Goal: Navigation & Orientation: Find specific page/section

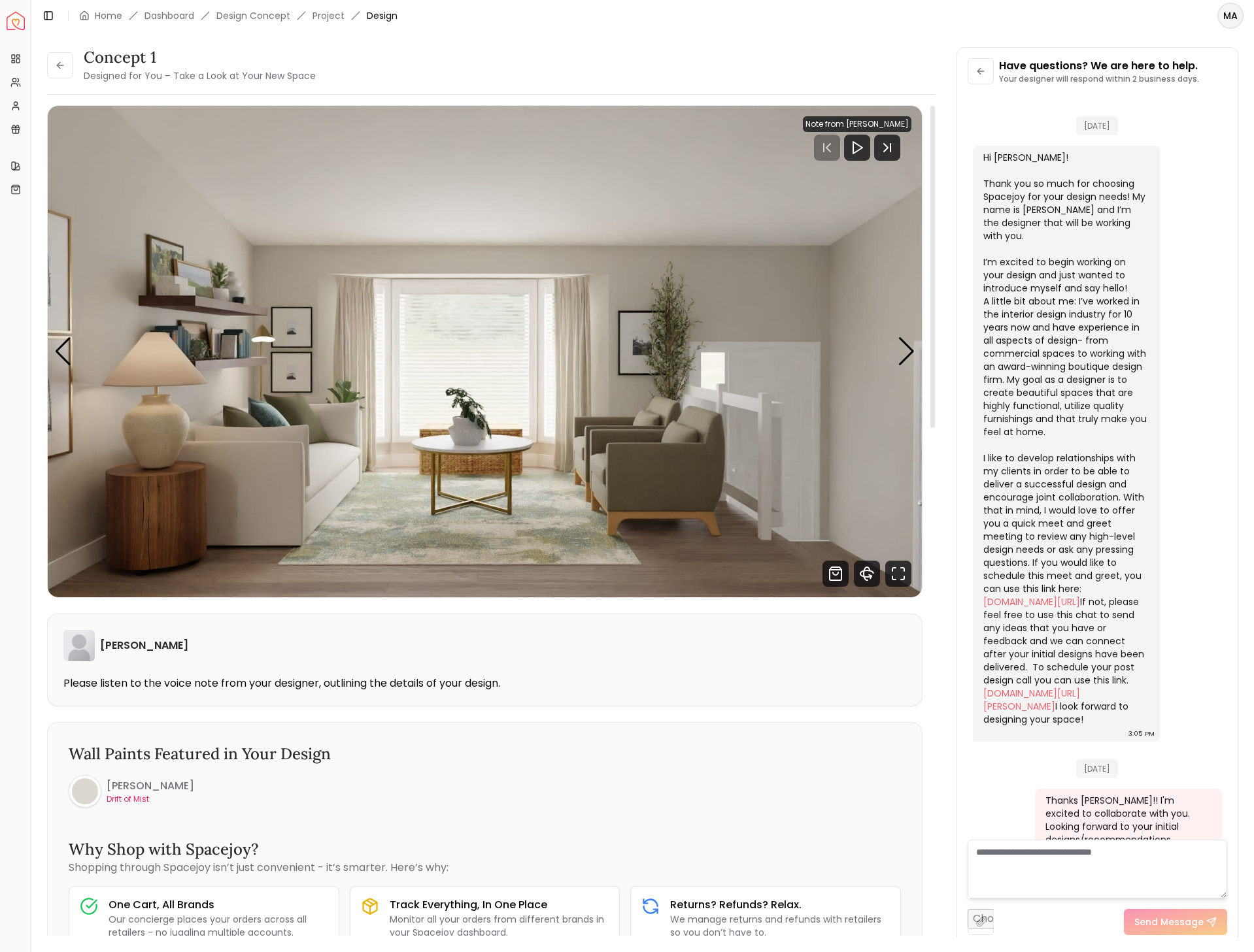
scroll to position [319, 0]
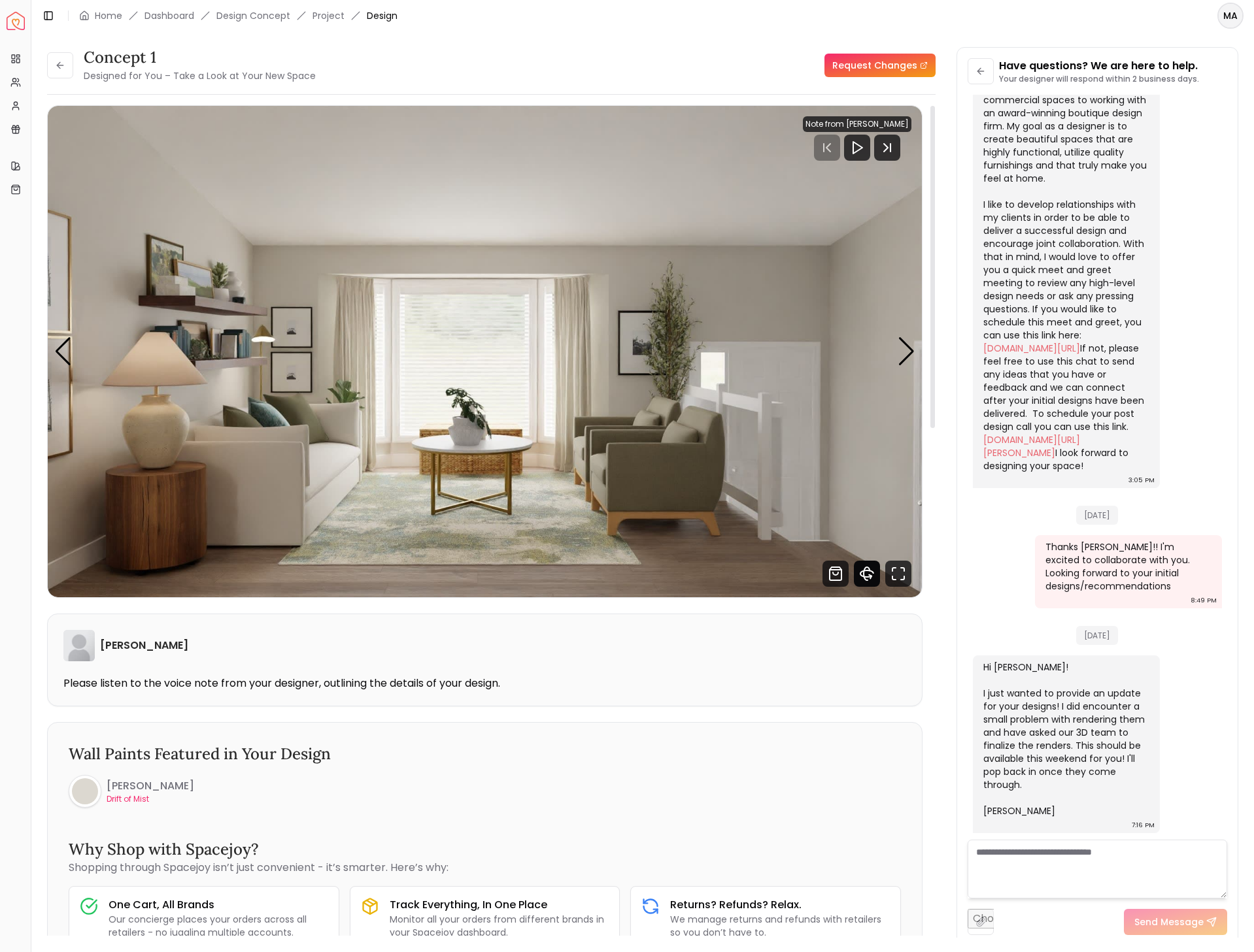
drag, startPoint x: 869, startPoint y: 567, endPoint x: 875, endPoint y: 632, distance: 65.3
click at [869, 568] on icon "360 View" at bounding box center [866, 574] width 26 height 26
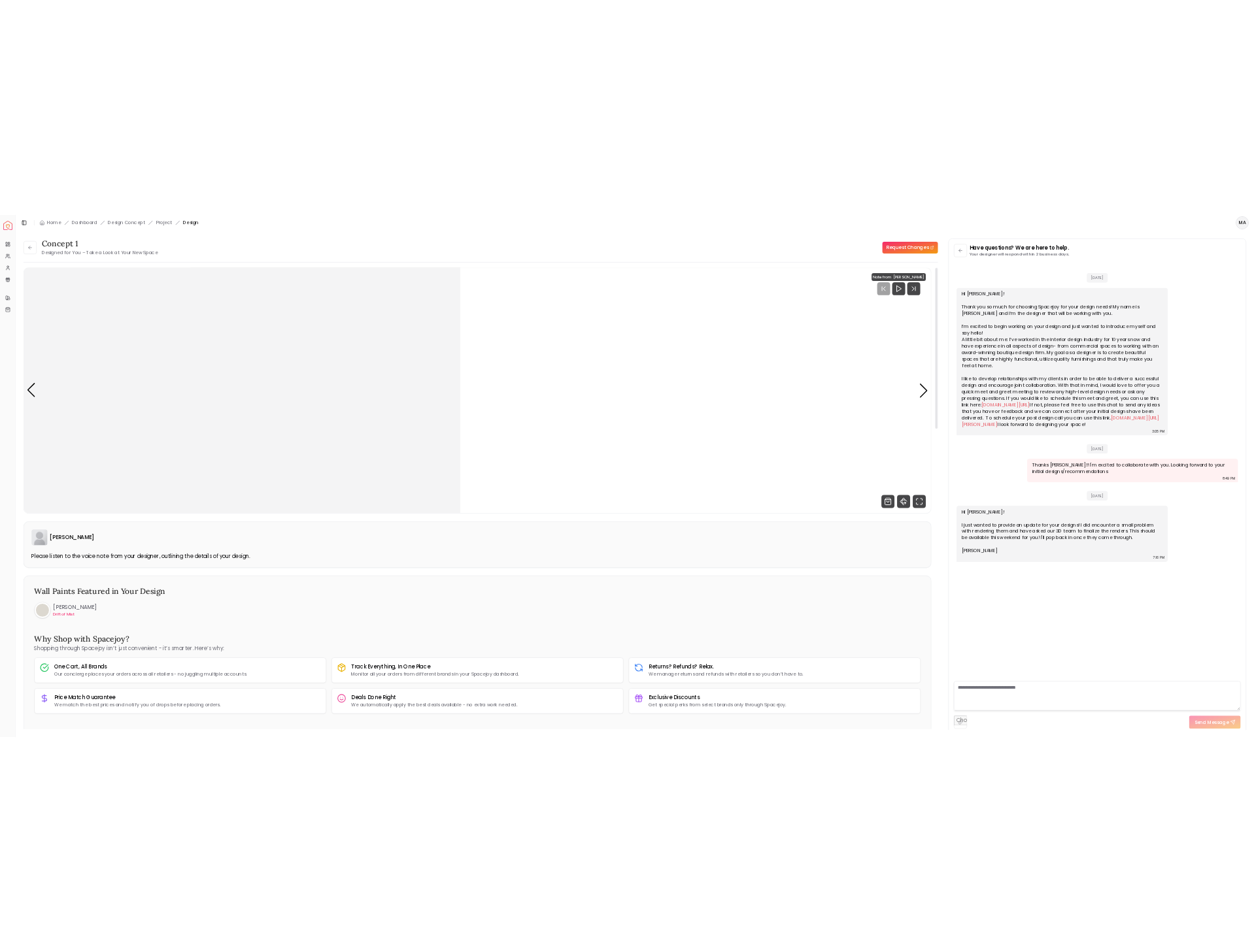
scroll to position [0, 0]
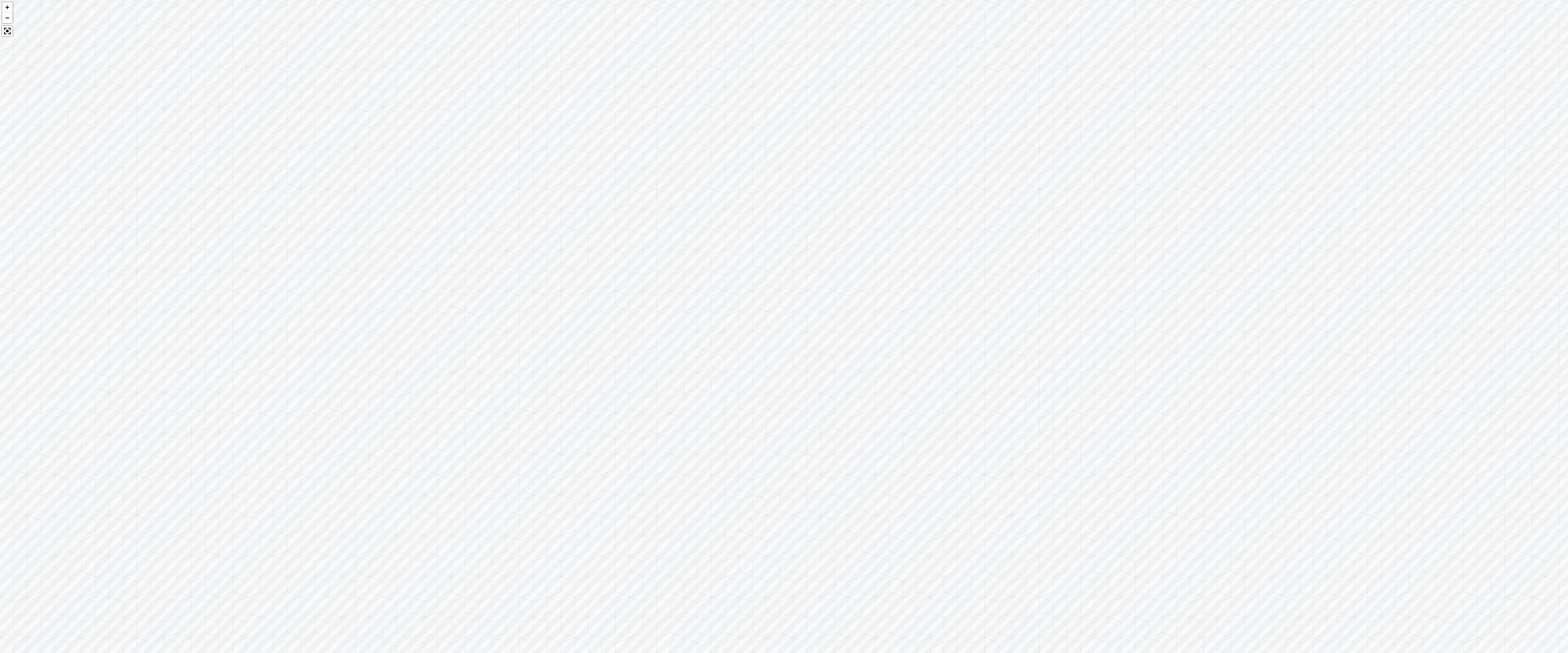
drag, startPoint x: 626, startPoint y: 340, endPoint x: 1548, endPoint y: 360, distance: 922.2
click at [783, 356] on div at bounding box center [784, 326] width 1568 height 653
drag, startPoint x: 1178, startPoint y: 306, endPoint x: 755, endPoint y: 196, distance: 437.1
click at [771, 198] on div at bounding box center [784, 326] width 1568 height 653
drag, startPoint x: 1137, startPoint y: 497, endPoint x: 298, endPoint y: 301, distance: 861.6
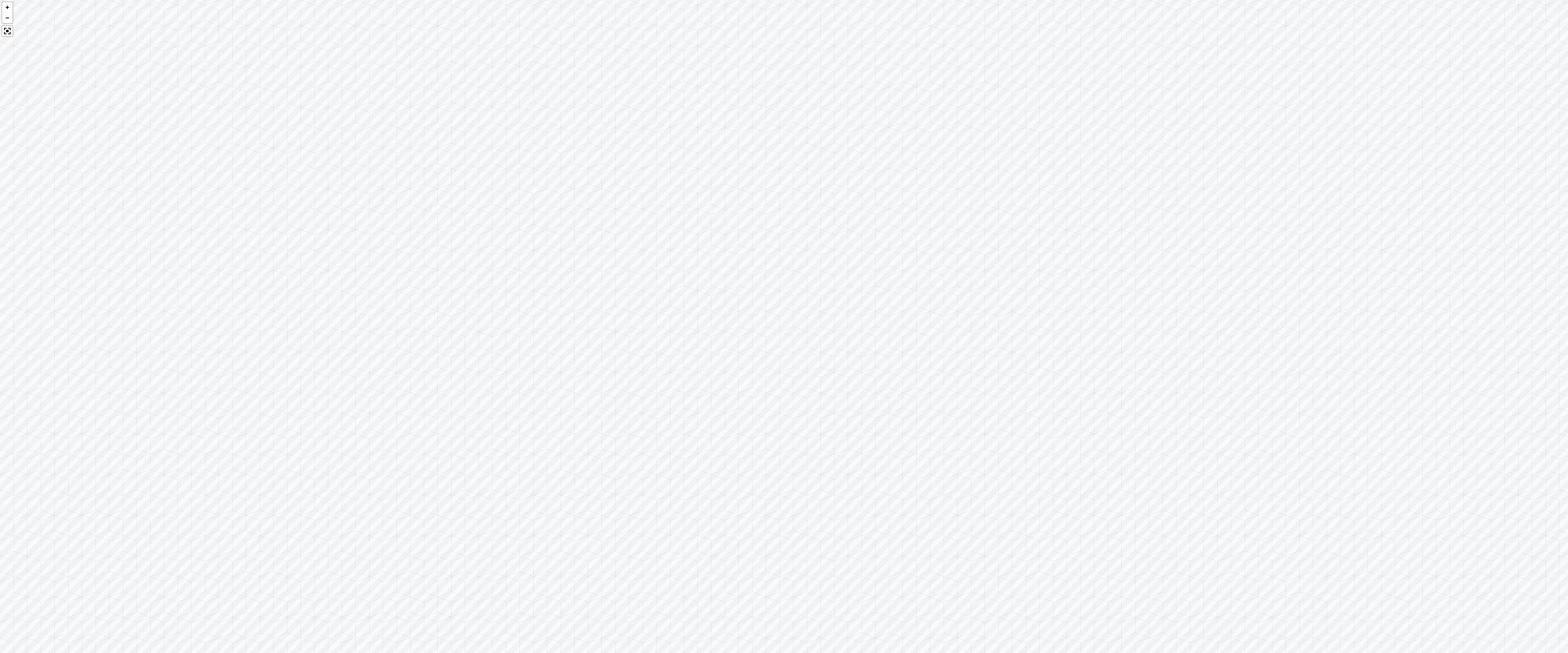
click at [349, 302] on div at bounding box center [784, 326] width 1568 height 653
drag, startPoint x: 1351, startPoint y: 399, endPoint x: 632, endPoint y: 361, distance: 720.0
click at [649, 369] on div at bounding box center [784, 326] width 1568 height 653
drag, startPoint x: 1339, startPoint y: 248, endPoint x: 664, endPoint y: 342, distance: 681.5
click at [664, 342] on div at bounding box center [784, 326] width 1568 height 653
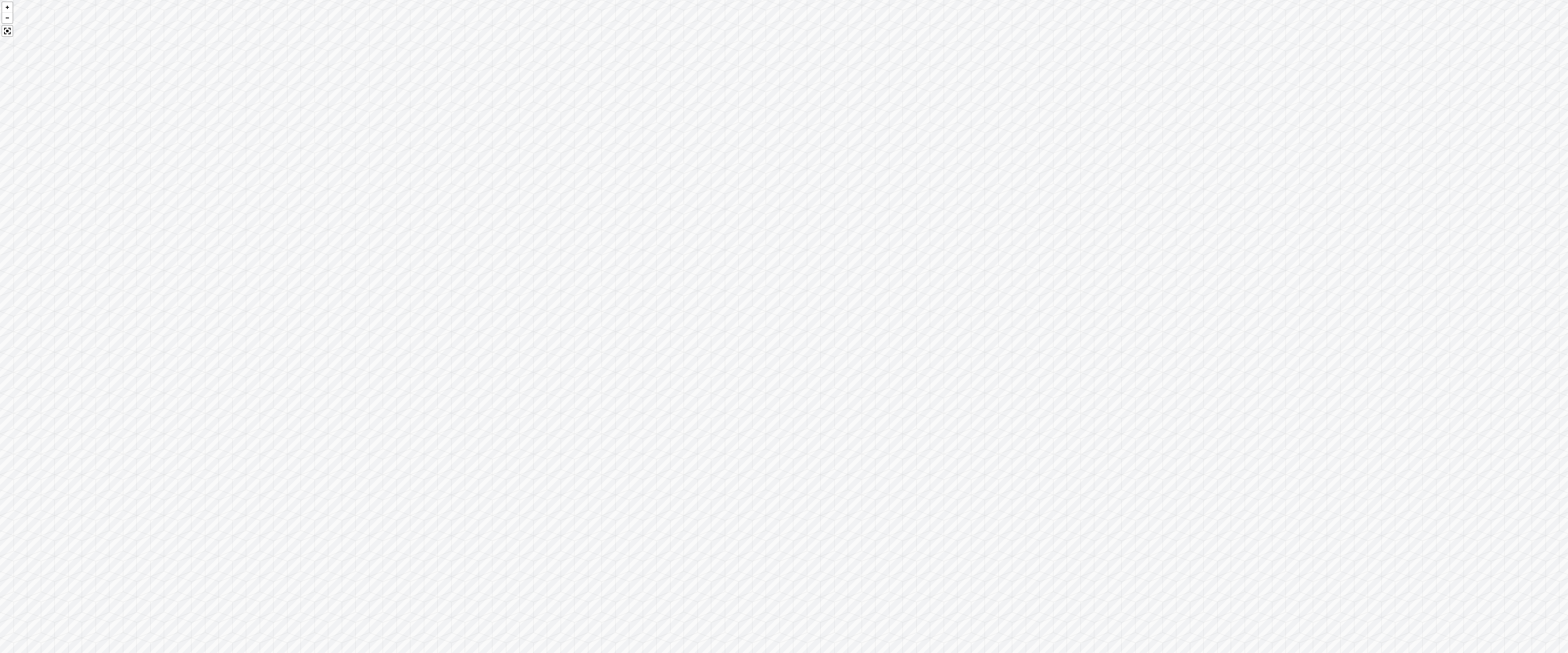
drag, startPoint x: 1250, startPoint y: 519, endPoint x: 939, endPoint y: 342, distance: 357.8
click at [783, 343] on div at bounding box center [784, 326] width 1568 height 653
drag, startPoint x: 1264, startPoint y: 394, endPoint x: 254, endPoint y: 381, distance: 1010.1
click at [254, 381] on div at bounding box center [784, 326] width 1568 height 653
drag, startPoint x: 1008, startPoint y: 197, endPoint x: 445, endPoint y: 292, distance: 571.0
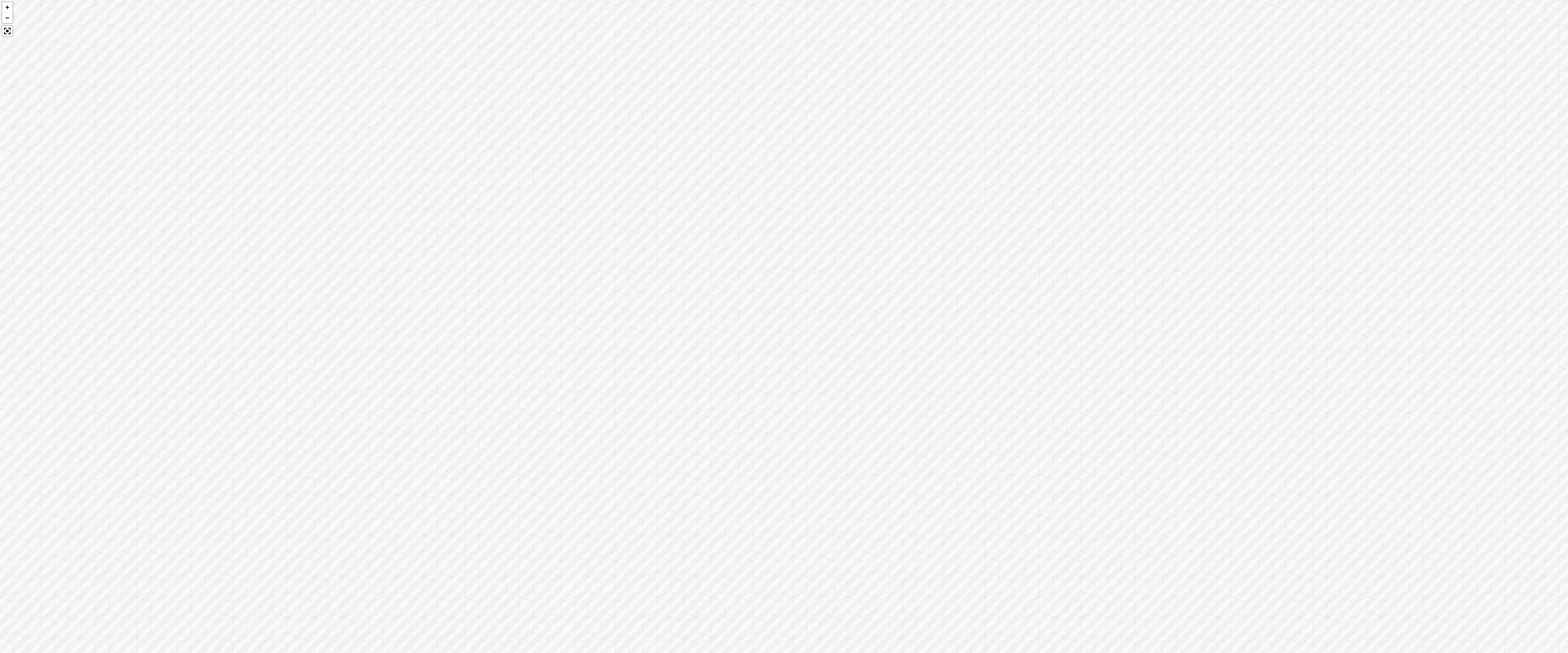
click at [445, 292] on div at bounding box center [784, 326] width 1568 height 653
drag, startPoint x: 1065, startPoint y: 330, endPoint x: 165, endPoint y: 462, distance: 909.6
click at [168, 461] on div at bounding box center [784, 326] width 1568 height 653
drag, startPoint x: 998, startPoint y: 426, endPoint x: 934, endPoint y: 407, distance: 66.8
click at [783, 411] on div at bounding box center [784, 326] width 1568 height 653
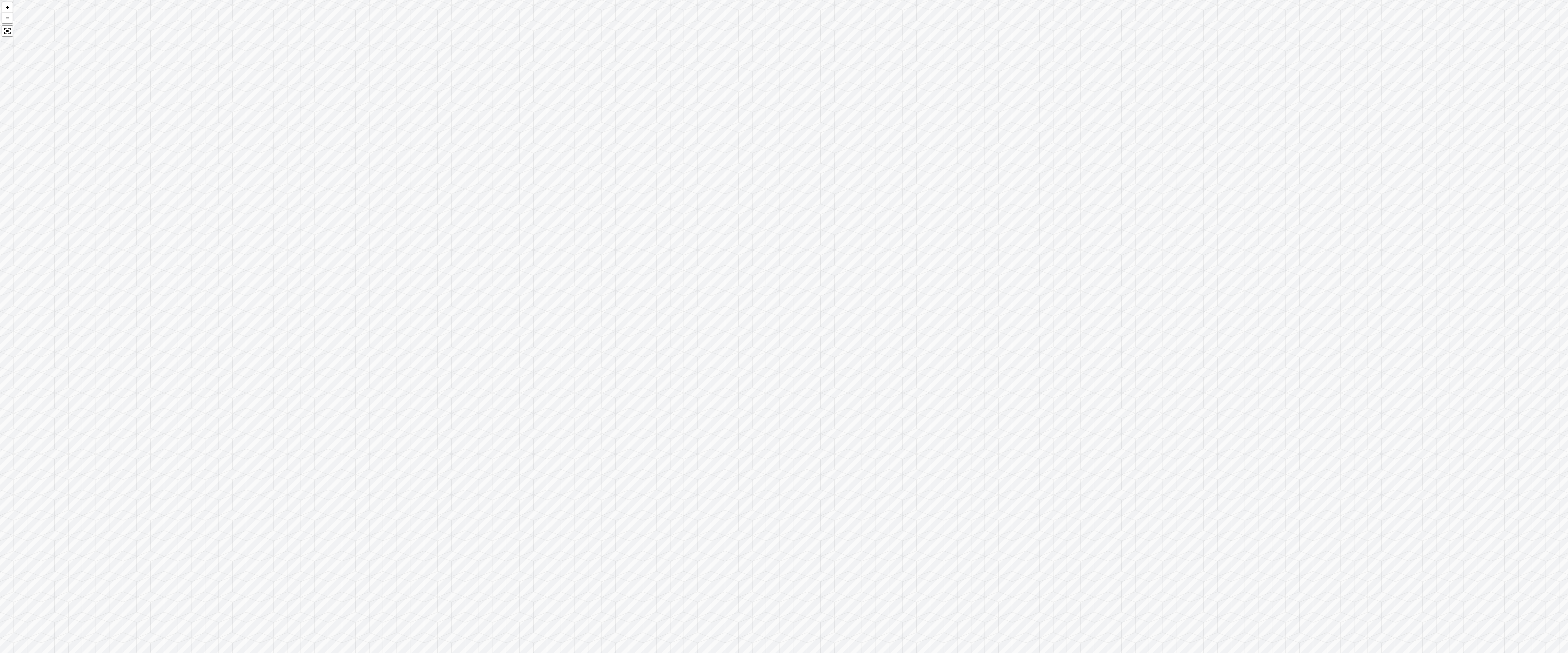
drag, startPoint x: 766, startPoint y: 491, endPoint x: 491, endPoint y: 346, distance: 310.9
click at [491, 346] on div at bounding box center [784, 326] width 1568 height 653
drag, startPoint x: 1056, startPoint y: 391, endPoint x: 567, endPoint y: 244, distance: 510.6
click at [567, 244] on div at bounding box center [784, 326] width 1568 height 653
drag, startPoint x: 1533, startPoint y: 442, endPoint x: 598, endPoint y: 541, distance: 940.2
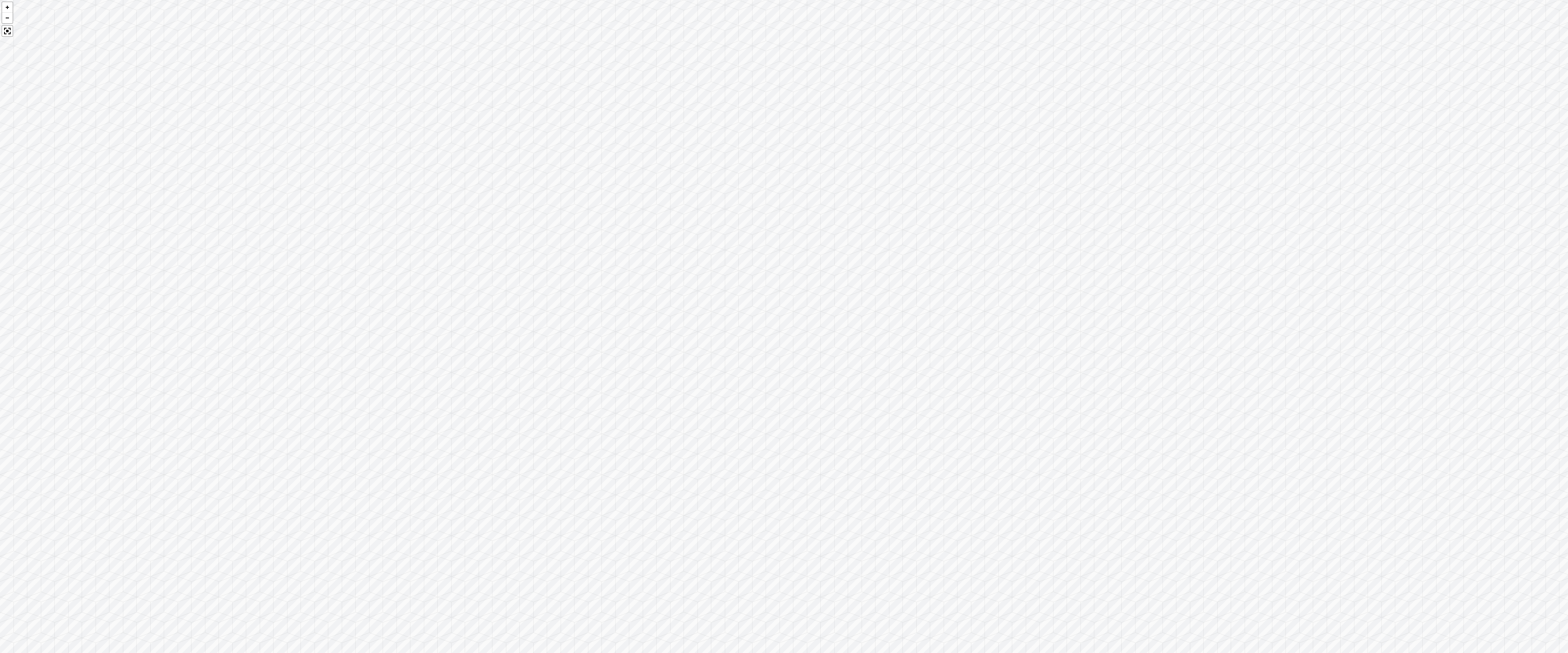
click at [598, 541] on div at bounding box center [784, 326] width 1568 height 653
drag, startPoint x: 887, startPoint y: 330, endPoint x: 1567, endPoint y: 295, distance: 680.9
click at [783, 295] on div at bounding box center [784, 326] width 1568 height 653
drag, startPoint x: 651, startPoint y: 435, endPoint x: 629, endPoint y: 156, distance: 279.9
click at [635, 190] on div at bounding box center [784, 326] width 1568 height 653
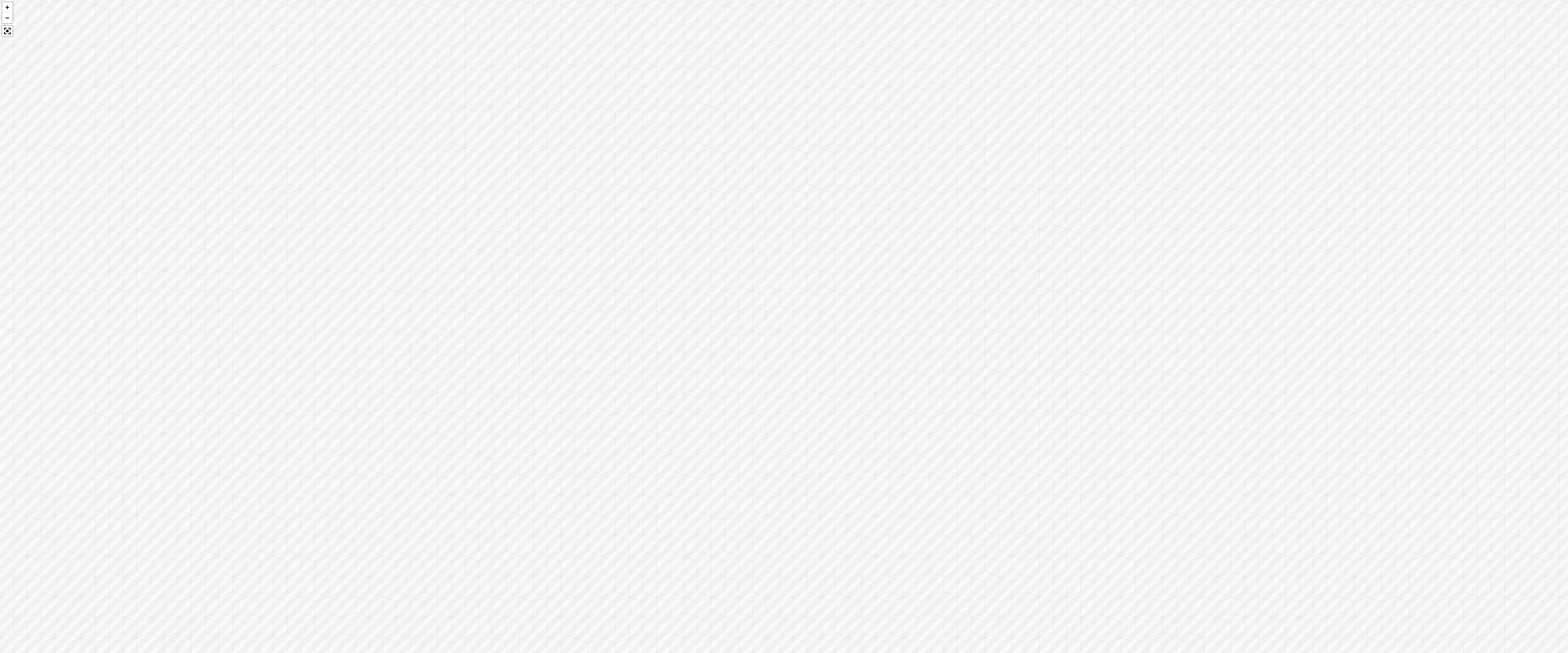
drag, startPoint x: 1352, startPoint y: 393, endPoint x: 1391, endPoint y: 488, distance: 102.7
click at [783, 493] on div at bounding box center [784, 326] width 1568 height 653
drag, startPoint x: 718, startPoint y: 255, endPoint x: 987, endPoint y: 438, distance: 325.3
click at [783, 439] on div at bounding box center [784, 326] width 1568 height 653
drag, startPoint x: 620, startPoint y: 363, endPoint x: 1147, endPoint y: 348, distance: 527.2
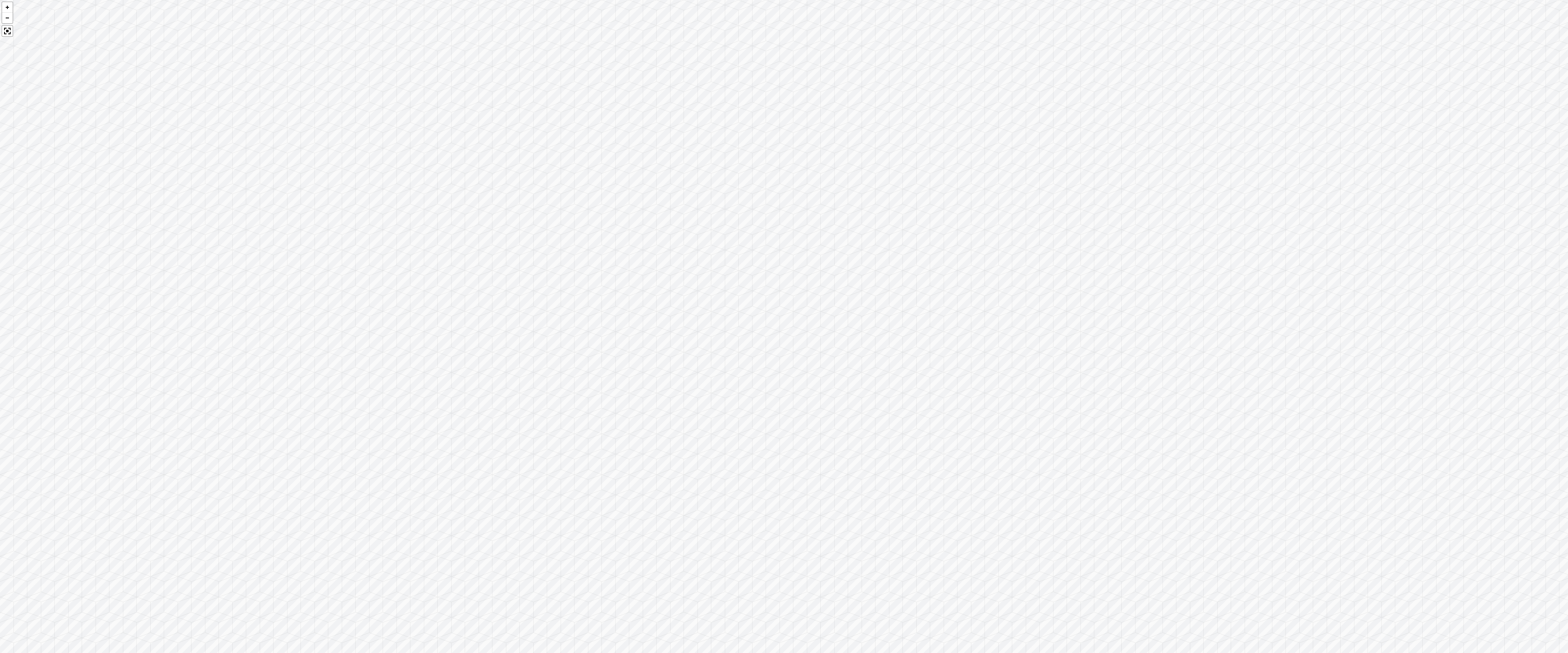
click at [783, 368] on div at bounding box center [784, 326] width 1568 height 653
drag, startPoint x: 539, startPoint y: 372, endPoint x: 1132, endPoint y: 217, distance: 612.9
click at [783, 217] on div at bounding box center [784, 326] width 1568 height 653
drag, startPoint x: 699, startPoint y: 232, endPoint x: 1025, endPoint y: 220, distance: 326.2
click at [783, 220] on div at bounding box center [784, 326] width 1568 height 653
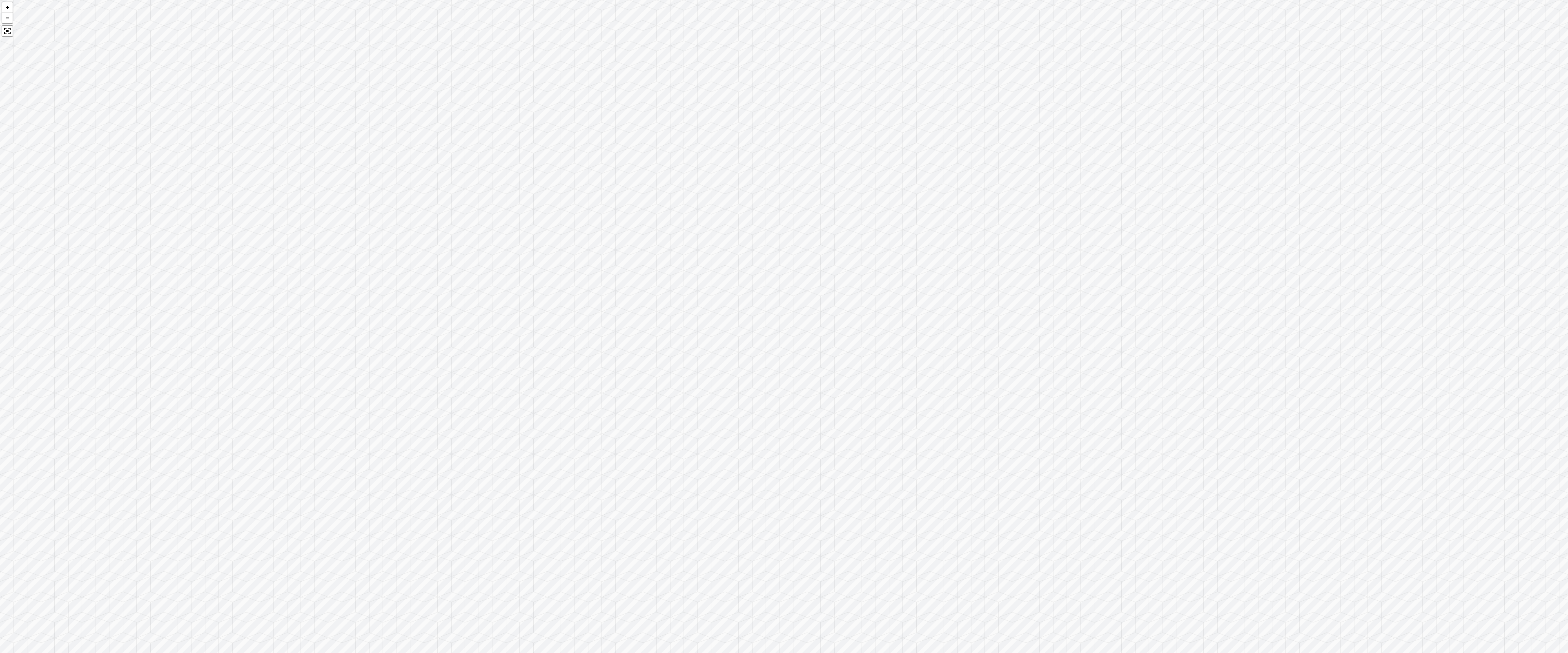
drag, startPoint x: 951, startPoint y: 176, endPoint x: 1295, endPoint y: 209, distance: 345.6
click at [783, 209] on div at bounding box center [784, 326] width 1568 height 653
drag, startPoint x: 928, startPoint y: 261, endPoint x: 1321, endPoint y: 188, distance: 399.7
click at [783, 190] on div at bounding box center [784, 326] width 1568 height 653
drag, startPoint x: 192, startPoint y: 163, endPoint x: 997, endPoint y: 194, distance: 805.6
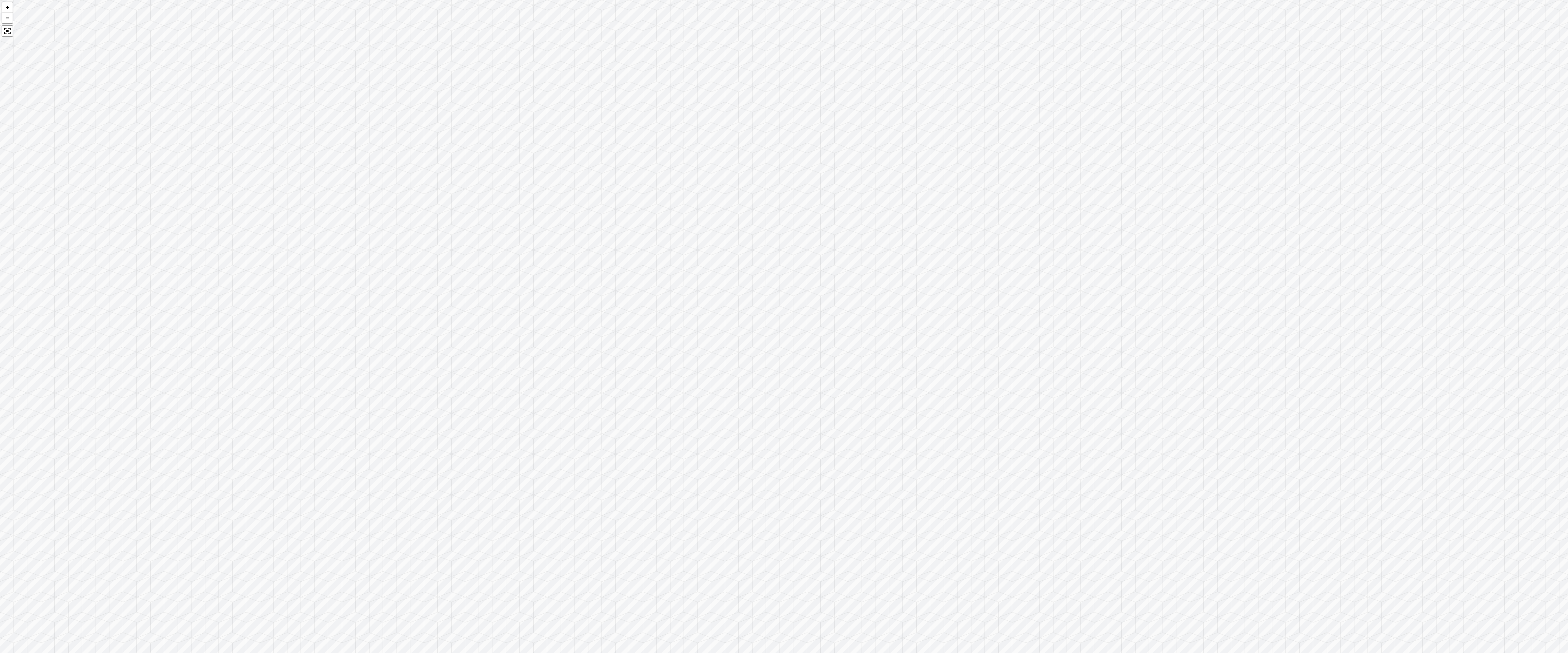
click at [783, 194] on div at bounding box center [784, 326] width 1568 height 653
drag, startPoint x: 805, startPoint y: 302, endPoint x: 1010, endPoint y: 156, distance: 251.7
click at [783, 156] on div at bounding box center [784, 326] width 1568 height 653
